Goal: Navigation & Orientation: Find specific page/section

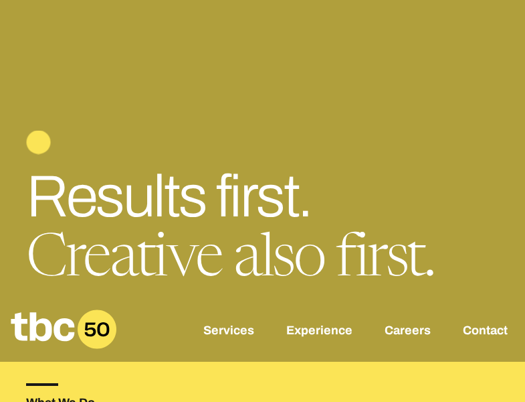
scroll to position [0, 89]
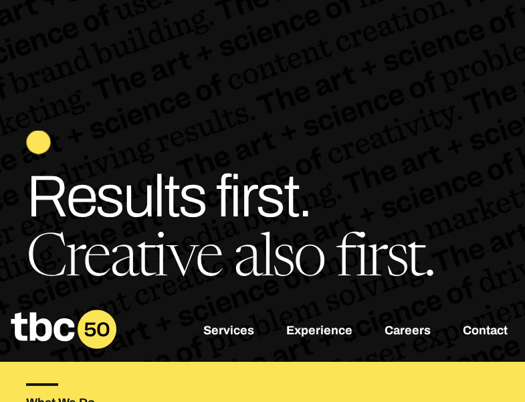
scroll to position [0, 89]
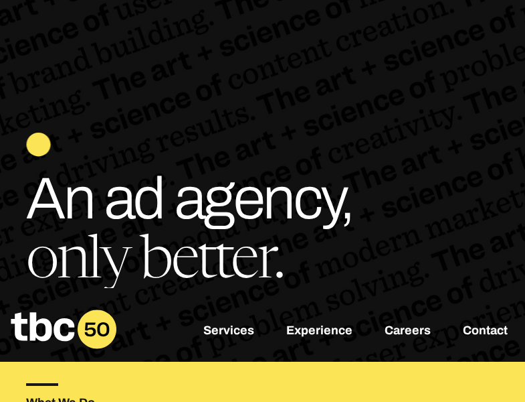
scroll to position [0, 89]
